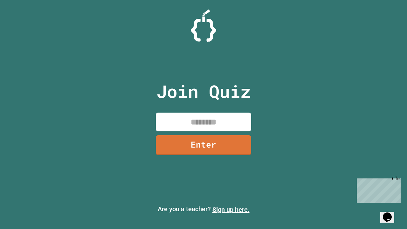
click at [231, 209] on link "Sign up here." at bounding box center [230, 210] width 37 height 8
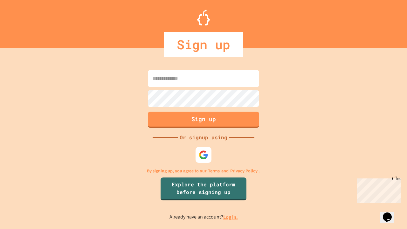
click at [231, 217] on link "Log in." at bounding box center [230, 217] width 15 height 7
